Goal: Information Seeking & Learning: Find specific fact

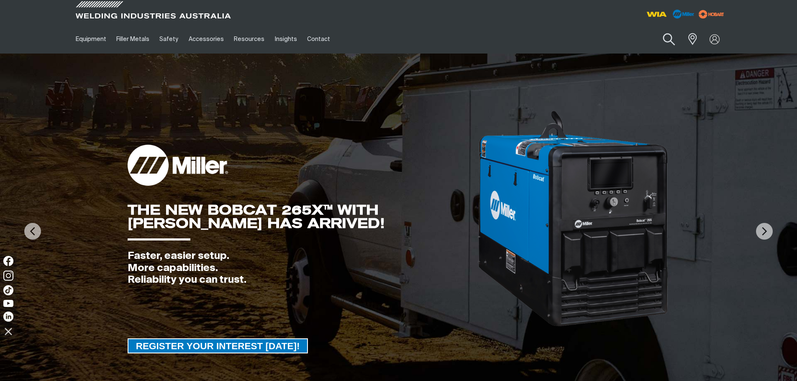
click at [669, 38] on button "Search products" at bounding box center [669, 40] width 34 height 24
click at [698, 51] on link "Partner Login" at bounding box center [680, 54] width 92 height 15
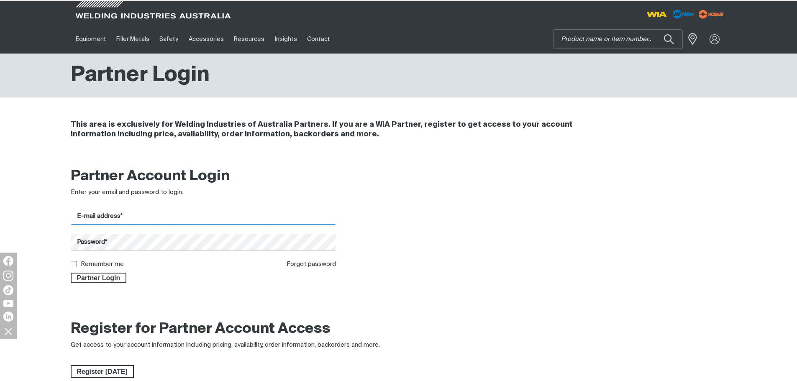
type input "[PERSON_NAME][EMAIL_ADDRESS][DOMAIN_NAME]"
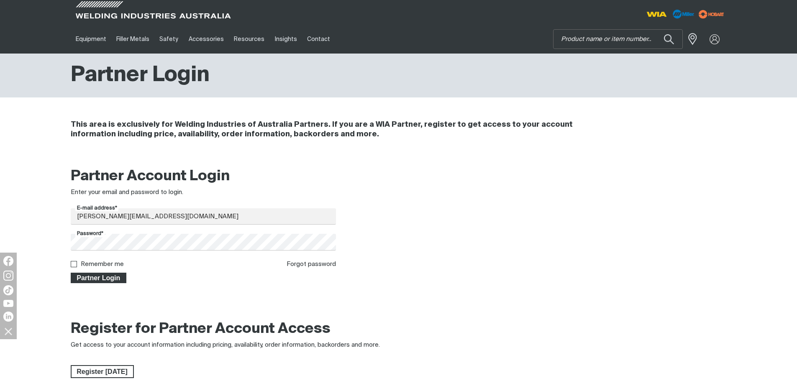
click at [98, 280] on span "Partner Login" at bounding box center [99, 278] width 54 height 11
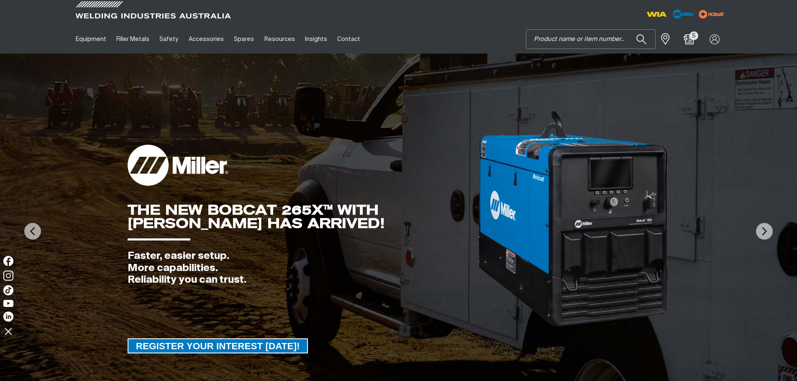
click at [565, 36] on input "Search" at bounding box center [590, 39] width 129 height 19
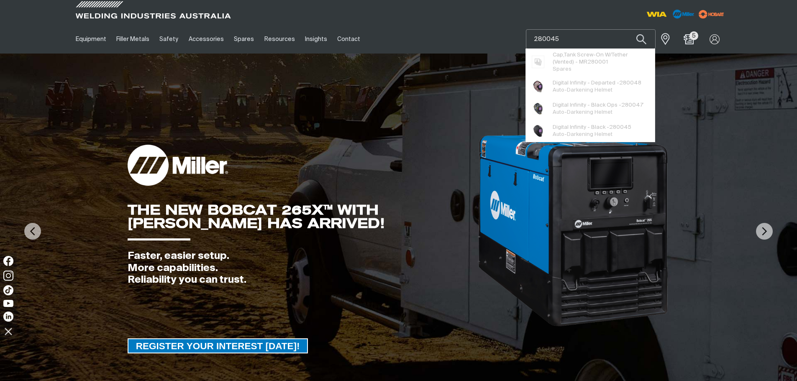
click at [627, 29] on button "Search products" at bounding box center [641, 39] width 28 height 20
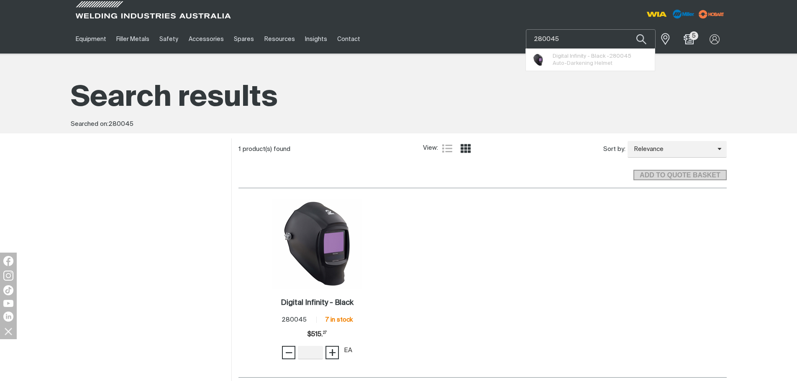
click at [557, 39] on input "280045" at bounding box center [590, 39] width 129 height 19
type input "2"
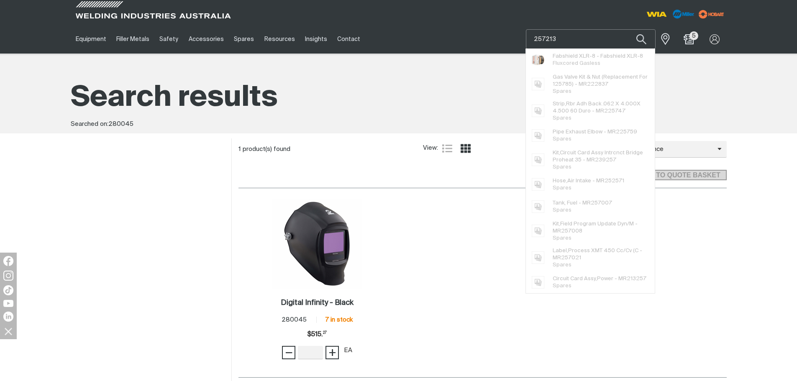
type input "257213"
click at [627, 29] on button "Search products" at bounding box center [641, 39] width 28 height 20
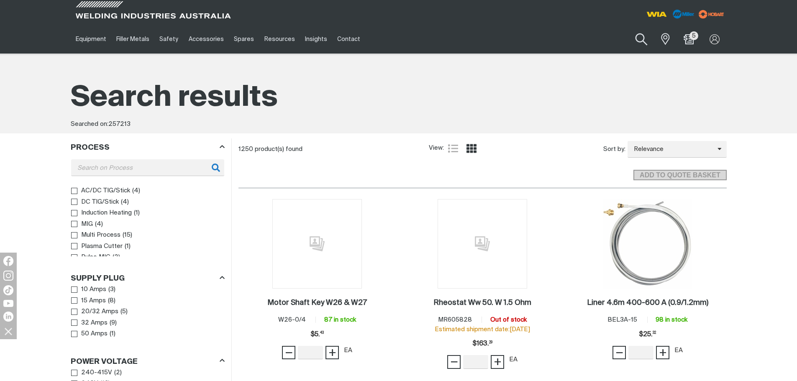
click at [641, 36] on button "Search products" at bounding box center [642, 40] width 34 height 24
click at [562, 41] on input "257213" at bounding box center [590, 39] width 129 height 19
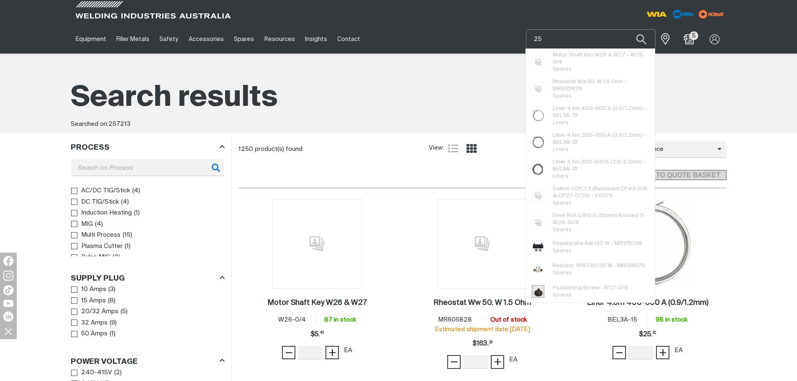
type input "2"
type input "280045"
click at [627, 29] on button "Search products" at bounding box center [641, 39] width 28 height 20
